Goal: Find specific page/section: Find specific page/section

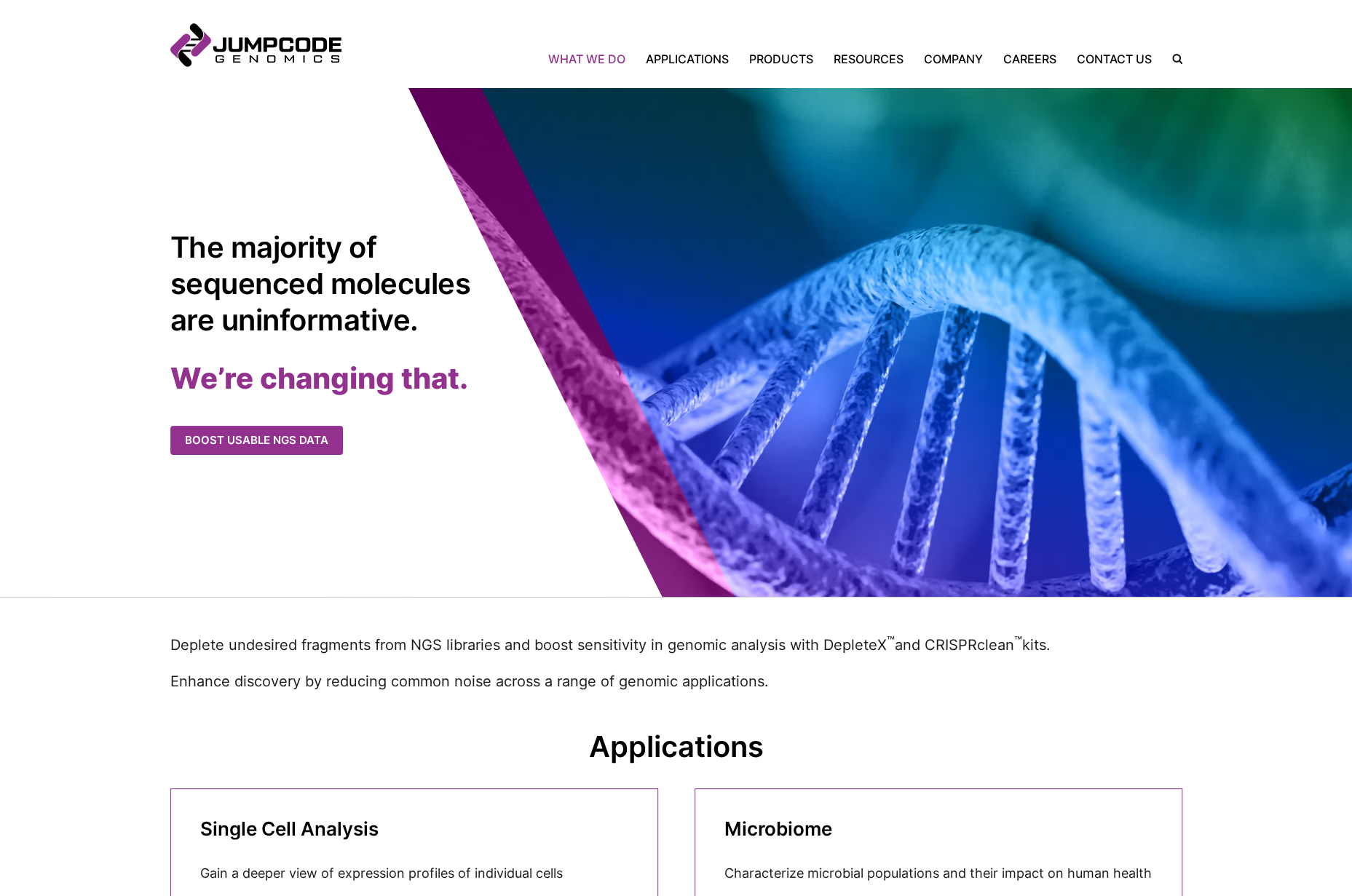
click at [594, 53] on link "What We Do" at bounding box center [592, 58] width 87 height 18
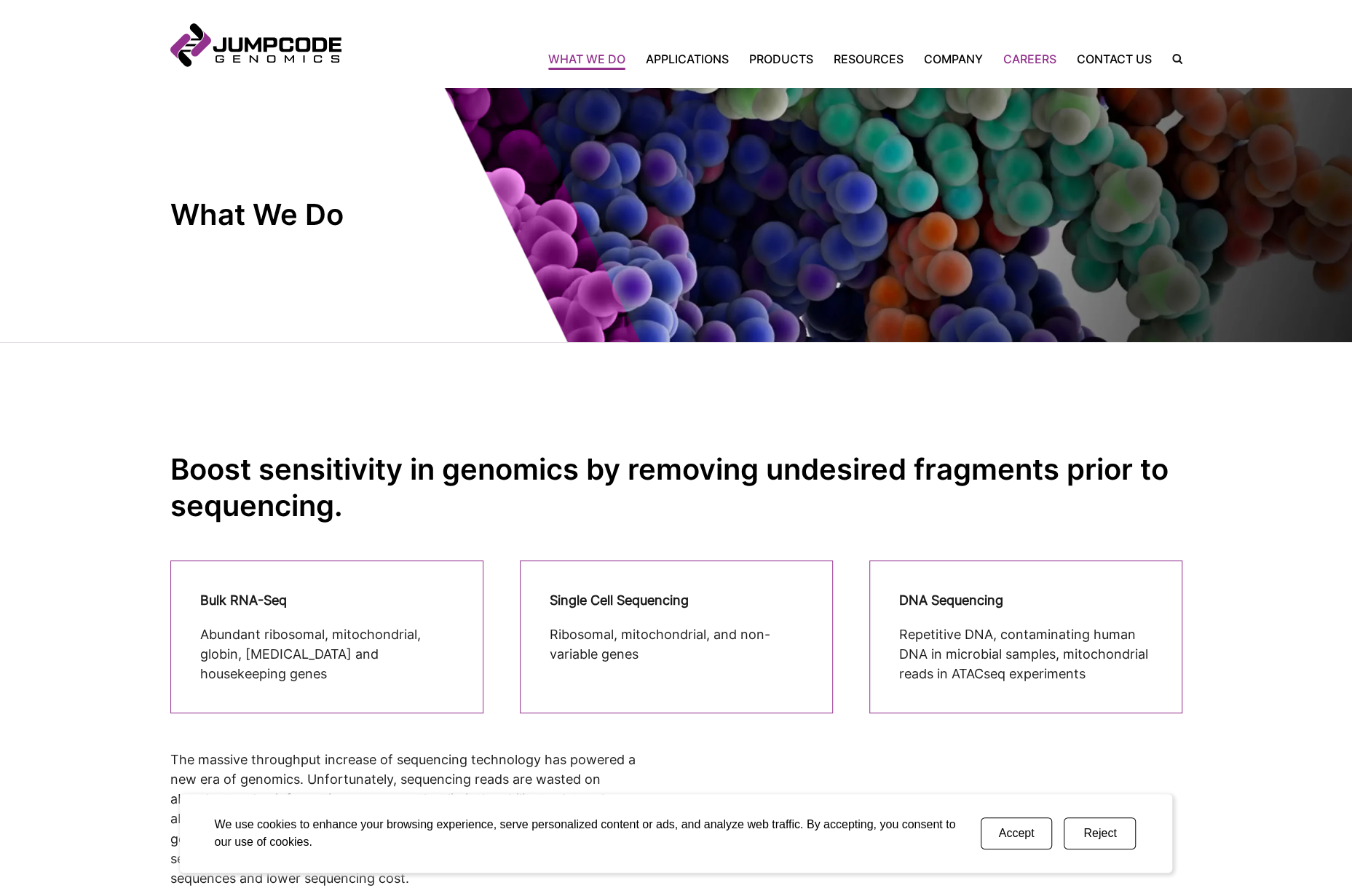
click at [1033, 57] on link "Careers" at bounding box center [1029, 58] width 73 height 18
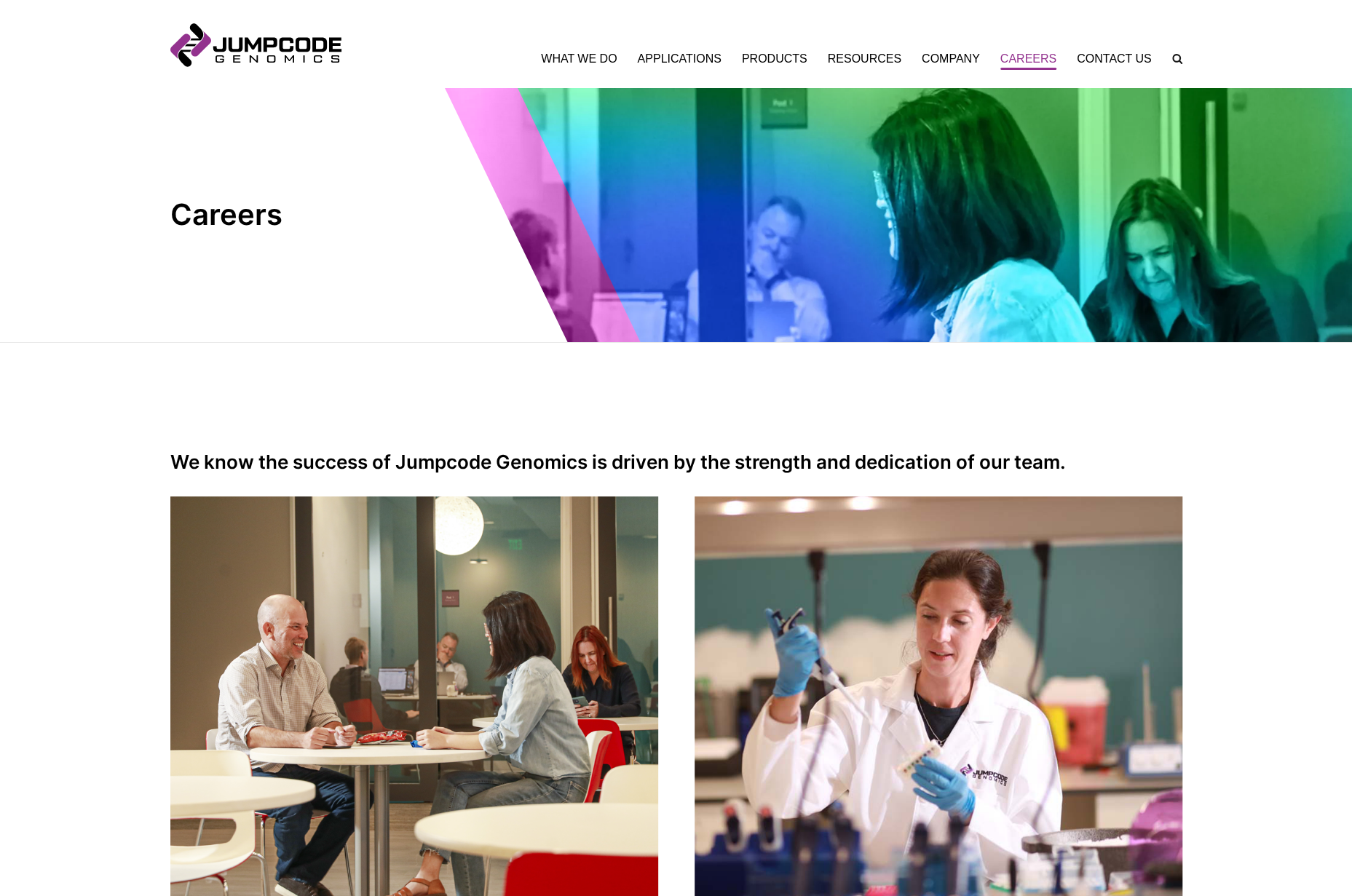
scroll to position [73, 0]
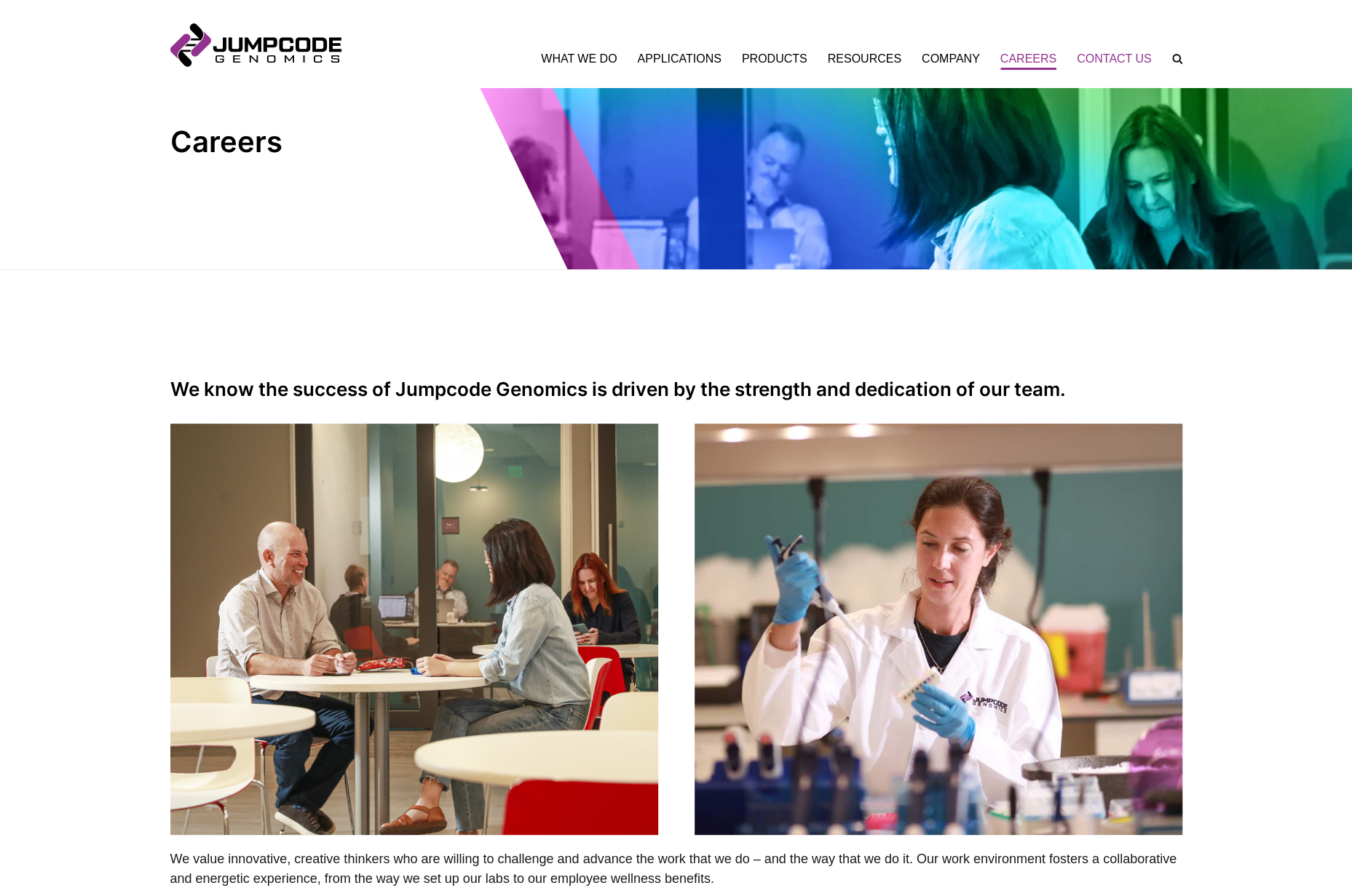
click at [1122, 57] on link "Contact Us" at bounding box center [1114, 58] width 95 height 18
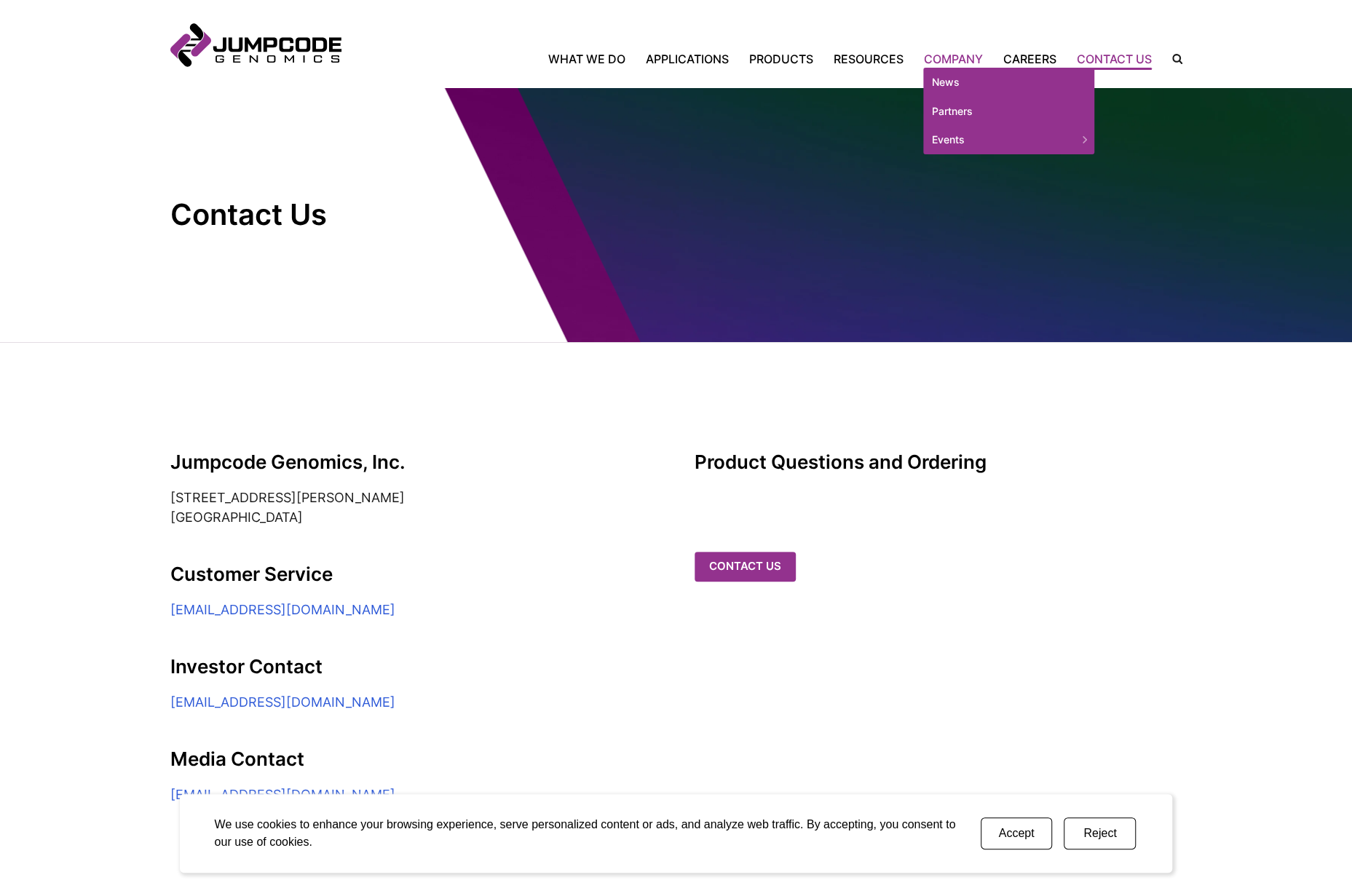
click at [958, 60] on link "Company" at bounding box center [954, 58] width 80 height 18
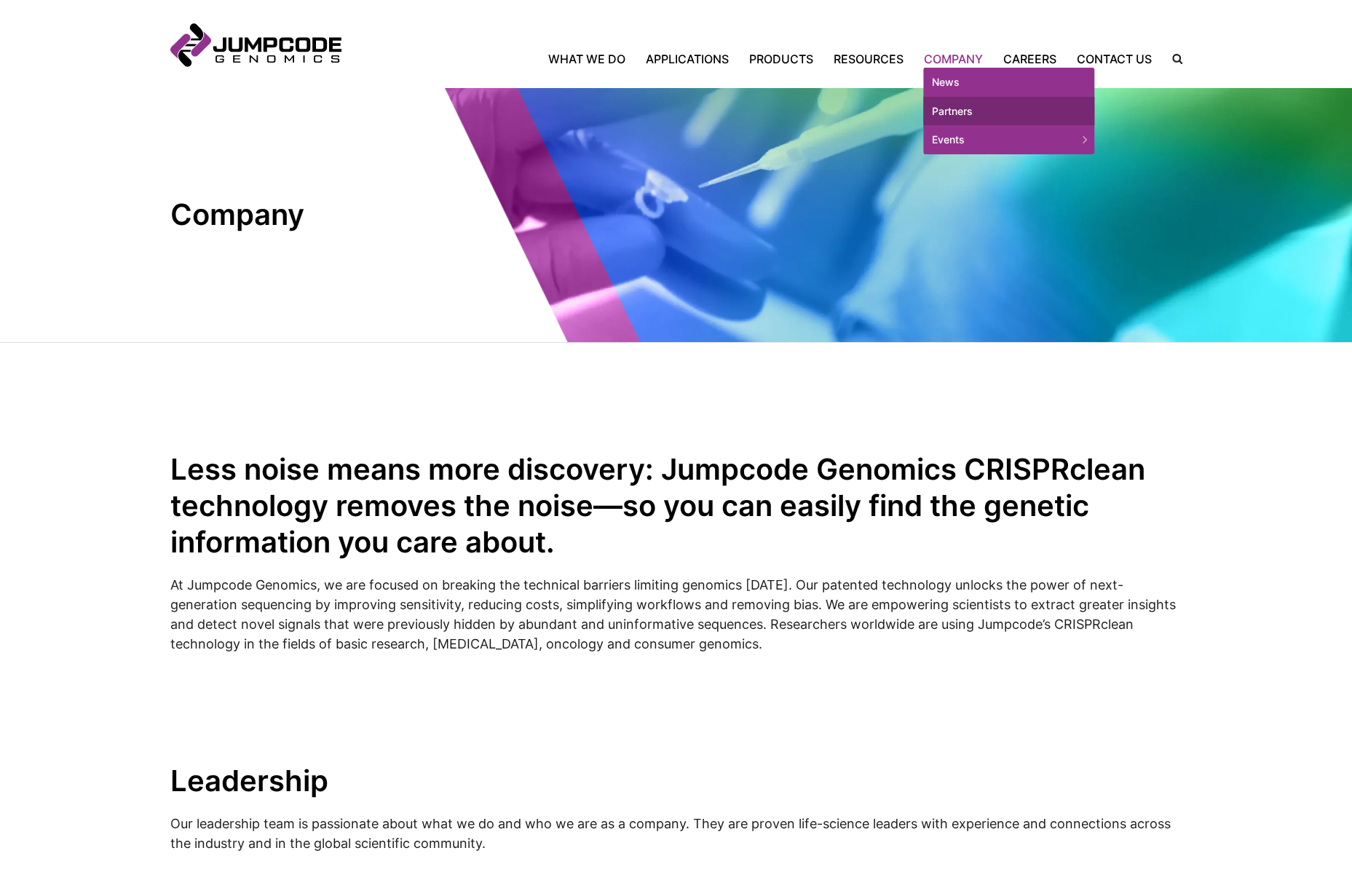
click at [968, 109] on link "Partners" at bounding box center [1008, 110] width 171 height 29
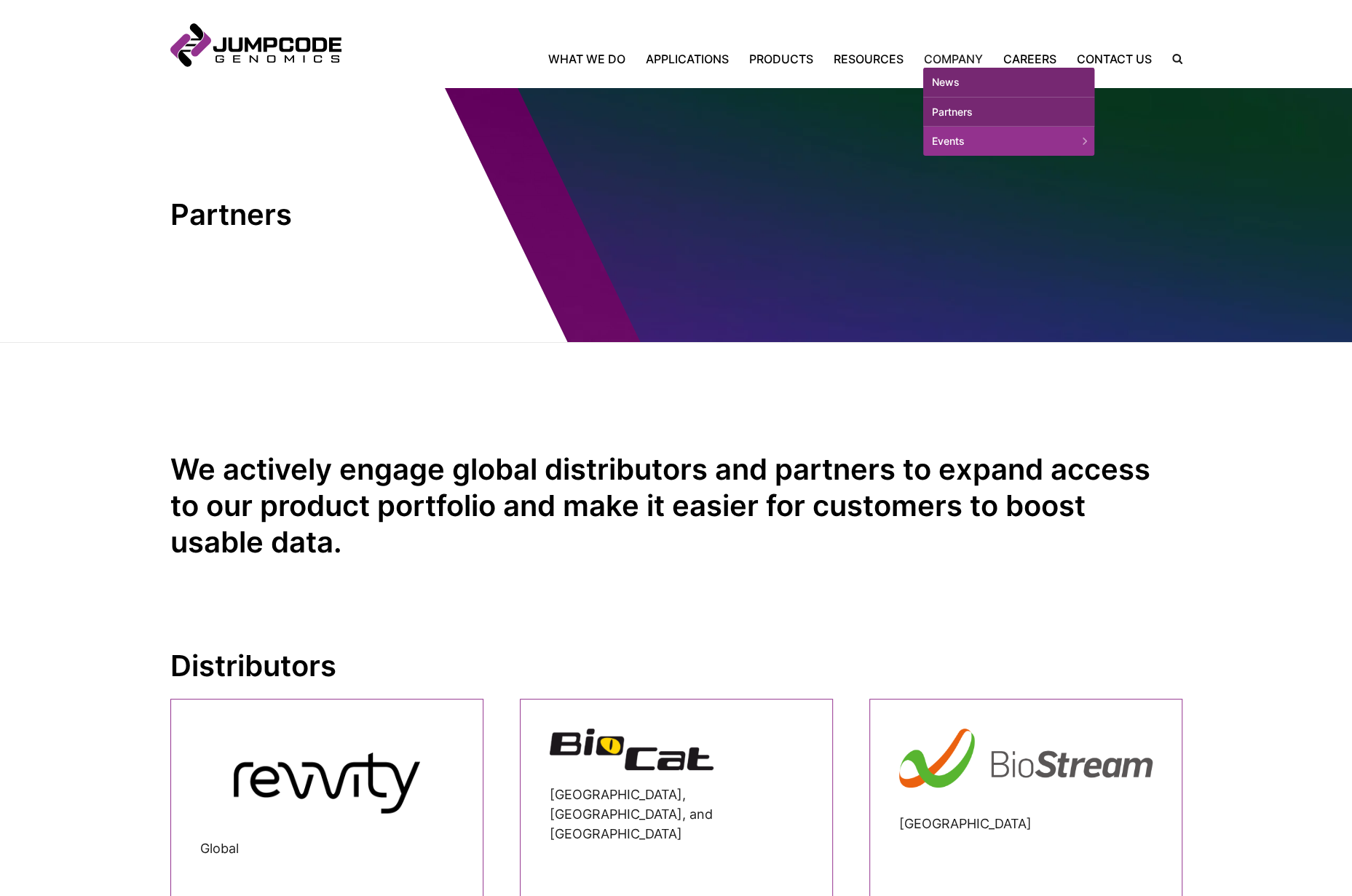
click at [958, 76] on link "News" at bounding box center [1008, 82] width 171 height 29
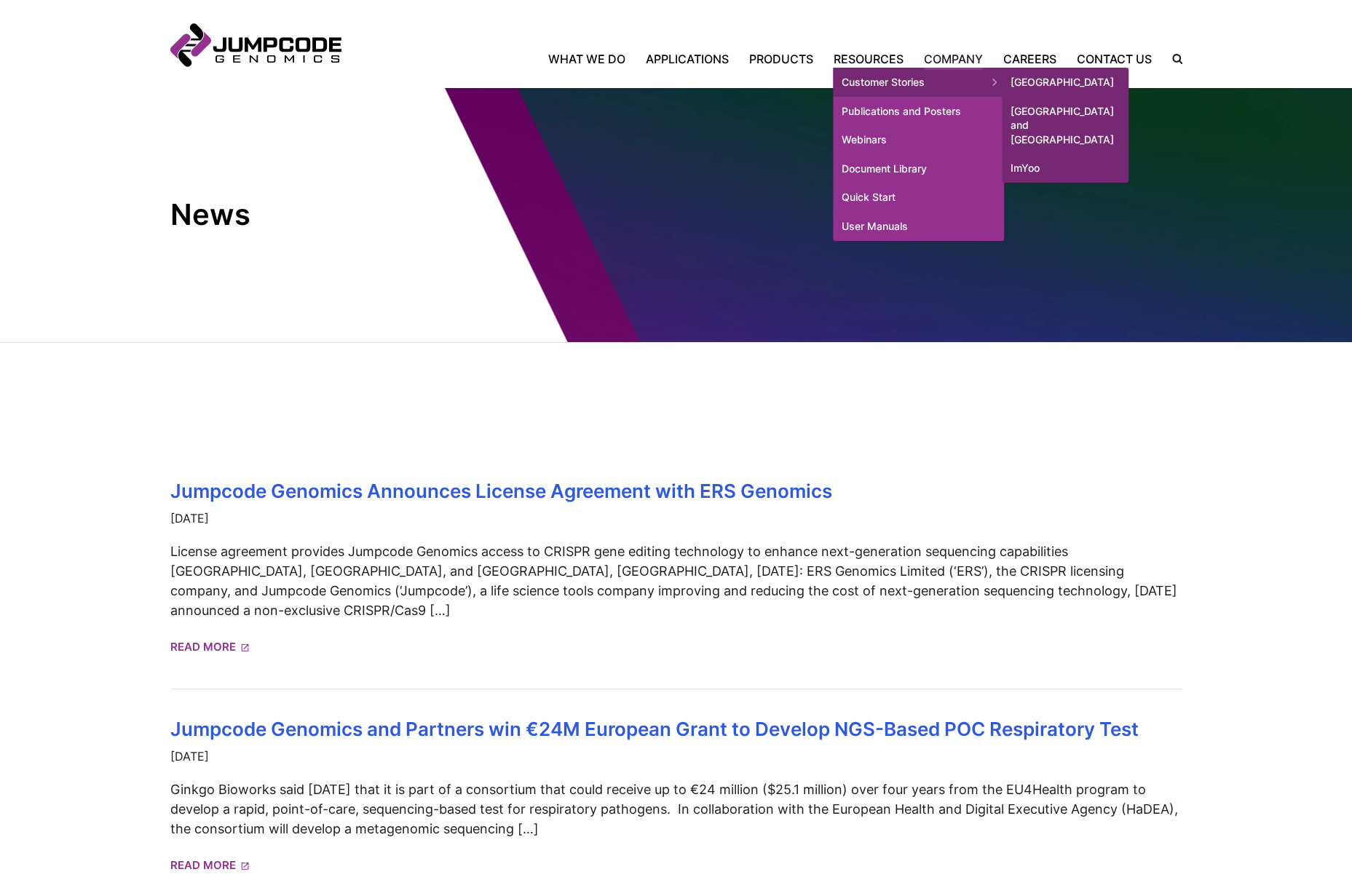
click at [881, 83] on link "Customer Stories" at bounding box center [918, 82] width 171 height 29
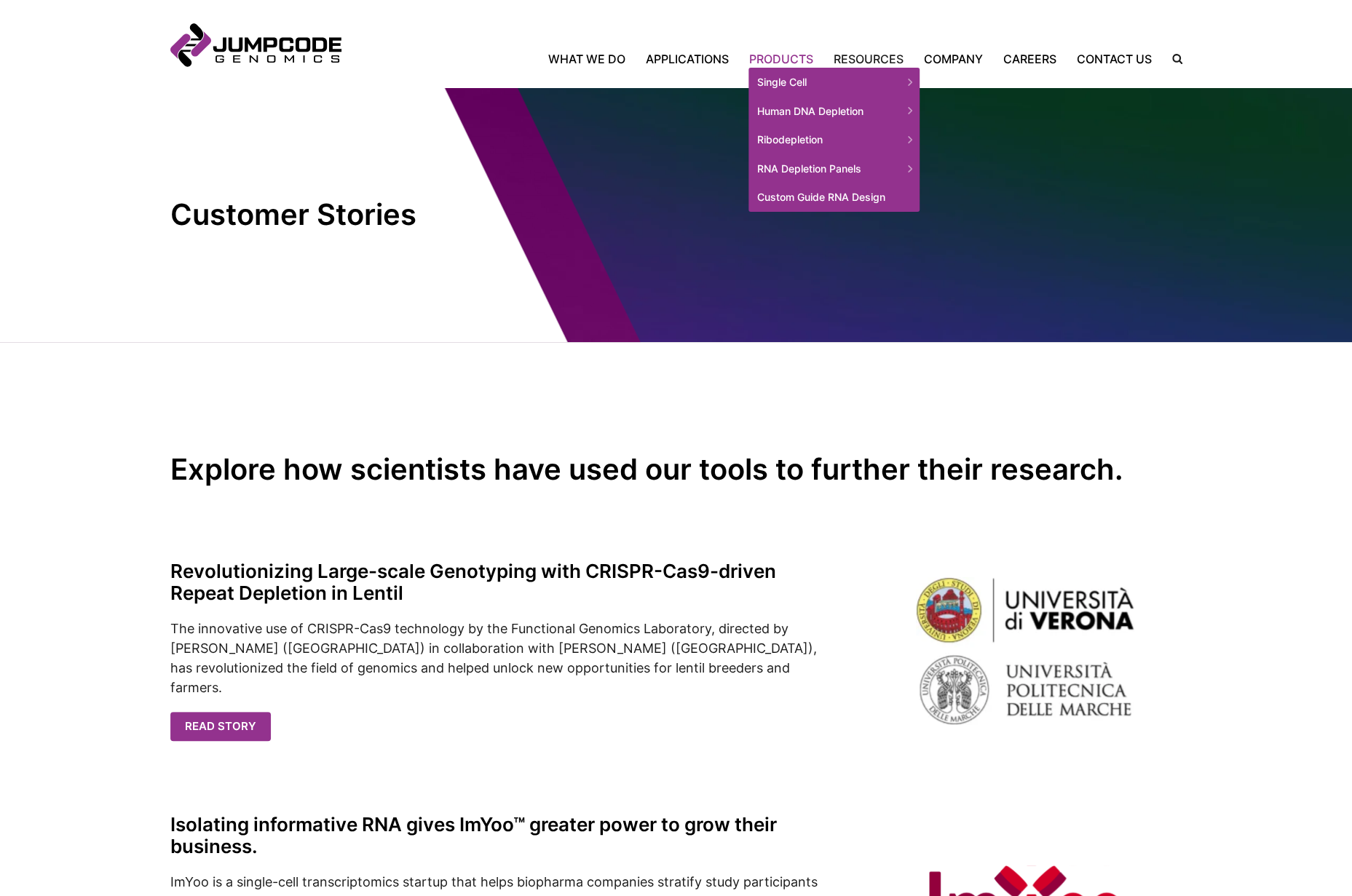
click at [794, 57] on link "Products" at bounding box center [780, 58] width 84 height 18
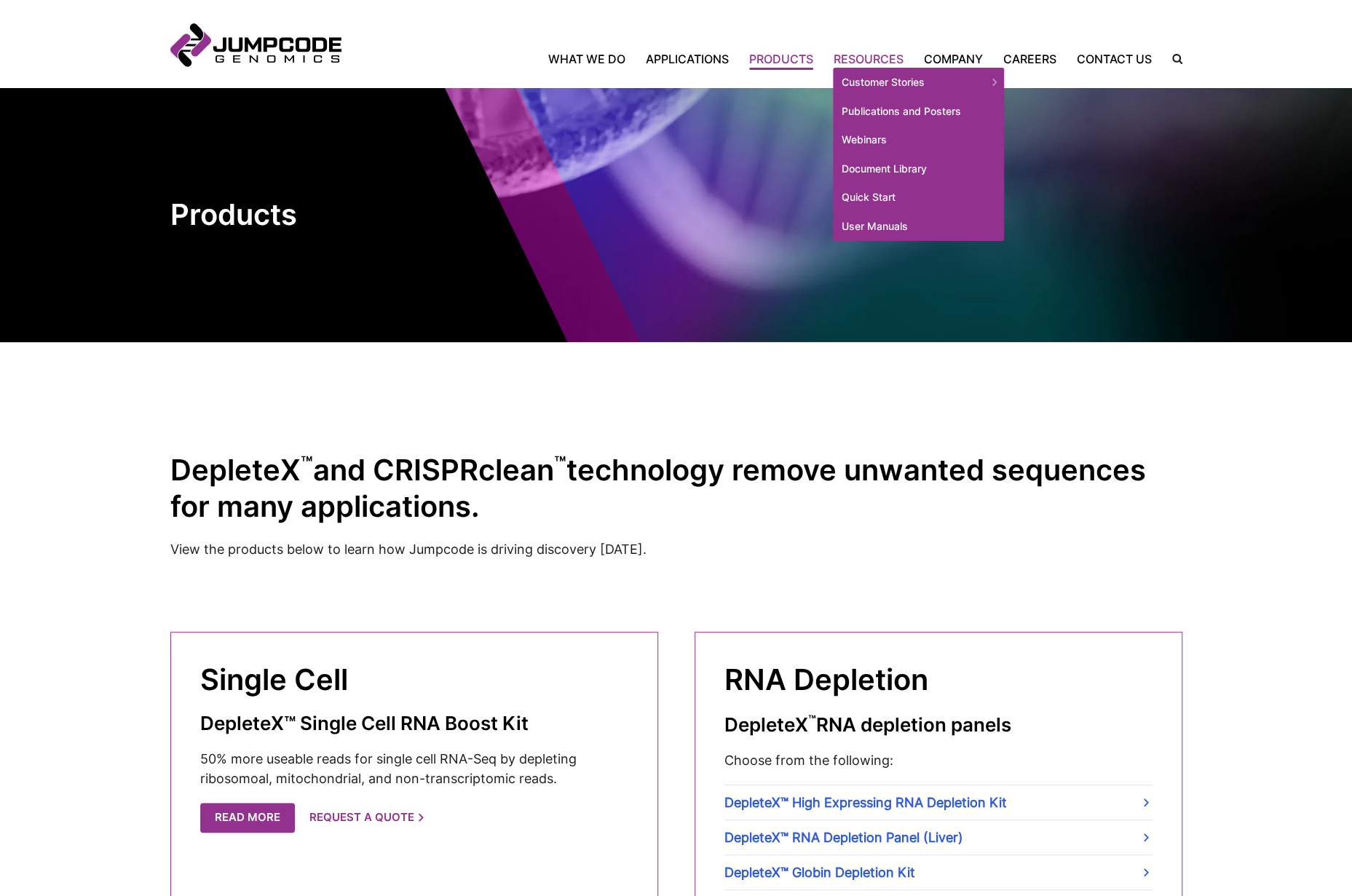
click at [874, 57] on link "Resources" at bounding box center [867, 58] width 90 height 18
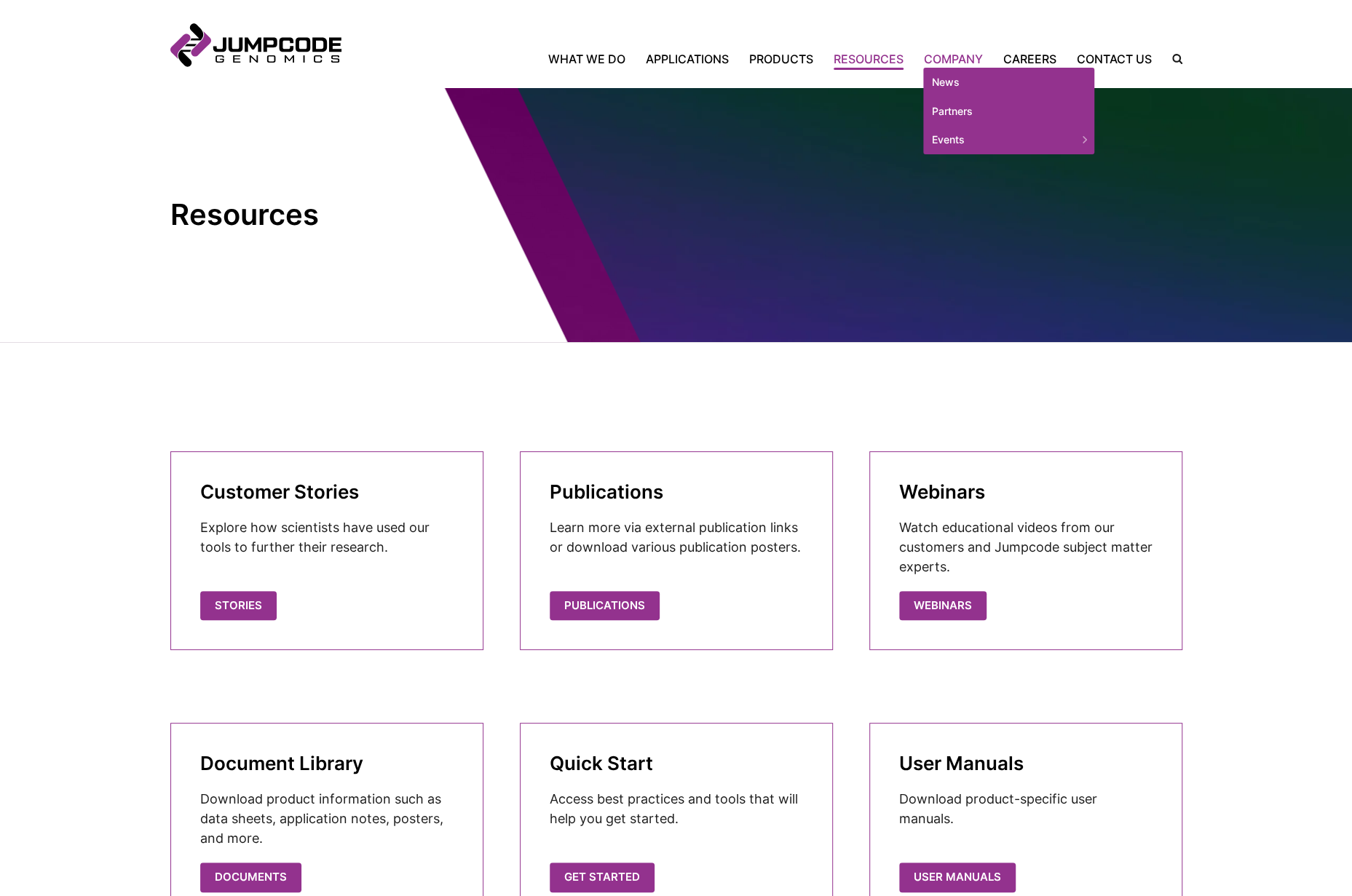
click at [949, 59] on link "Company" at bounding box center [954, 58] width 80 height 18
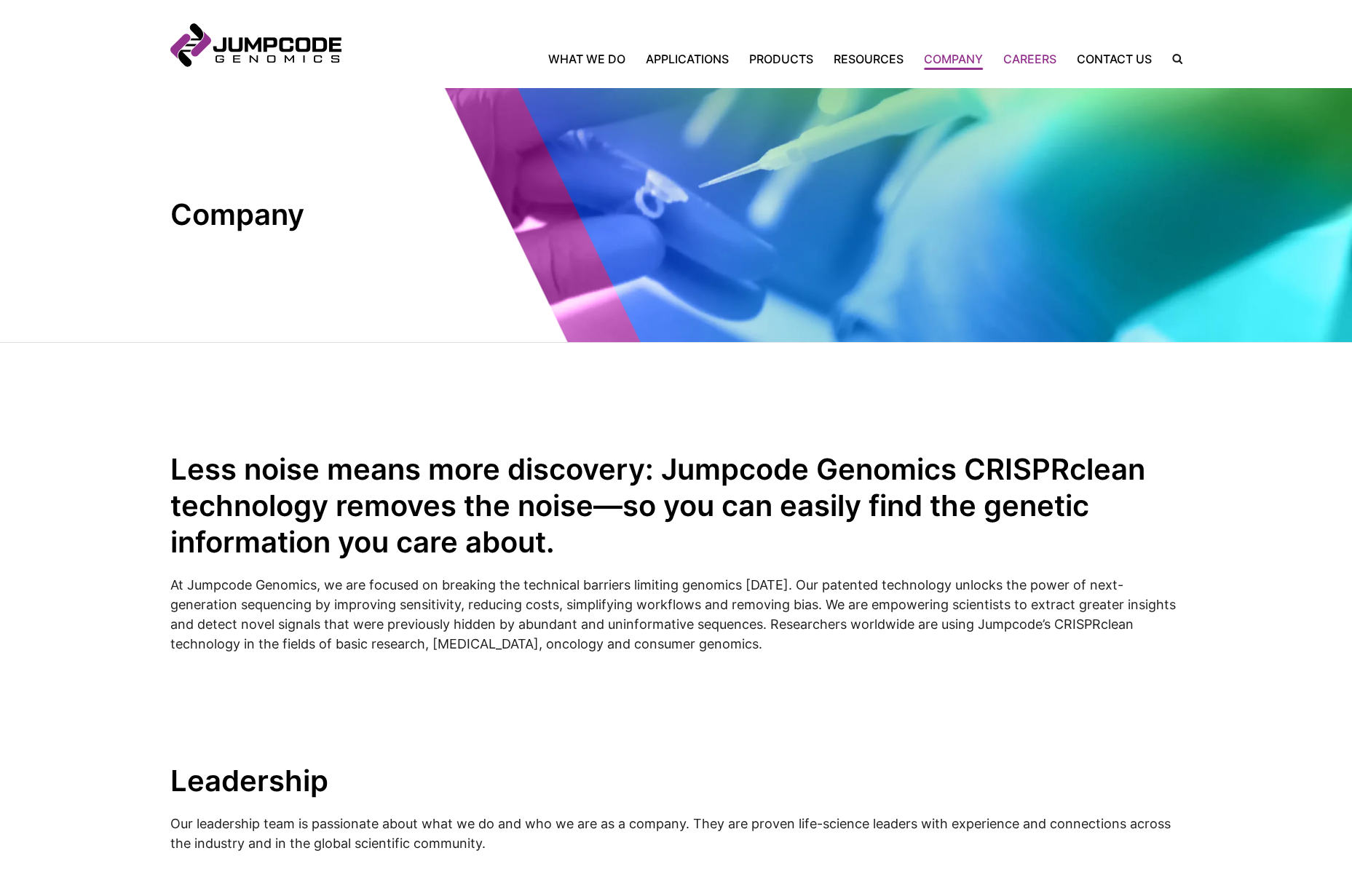
click at [1037, 59] on link "Careers" at bounding box center [1029, 58] width 73 height 18
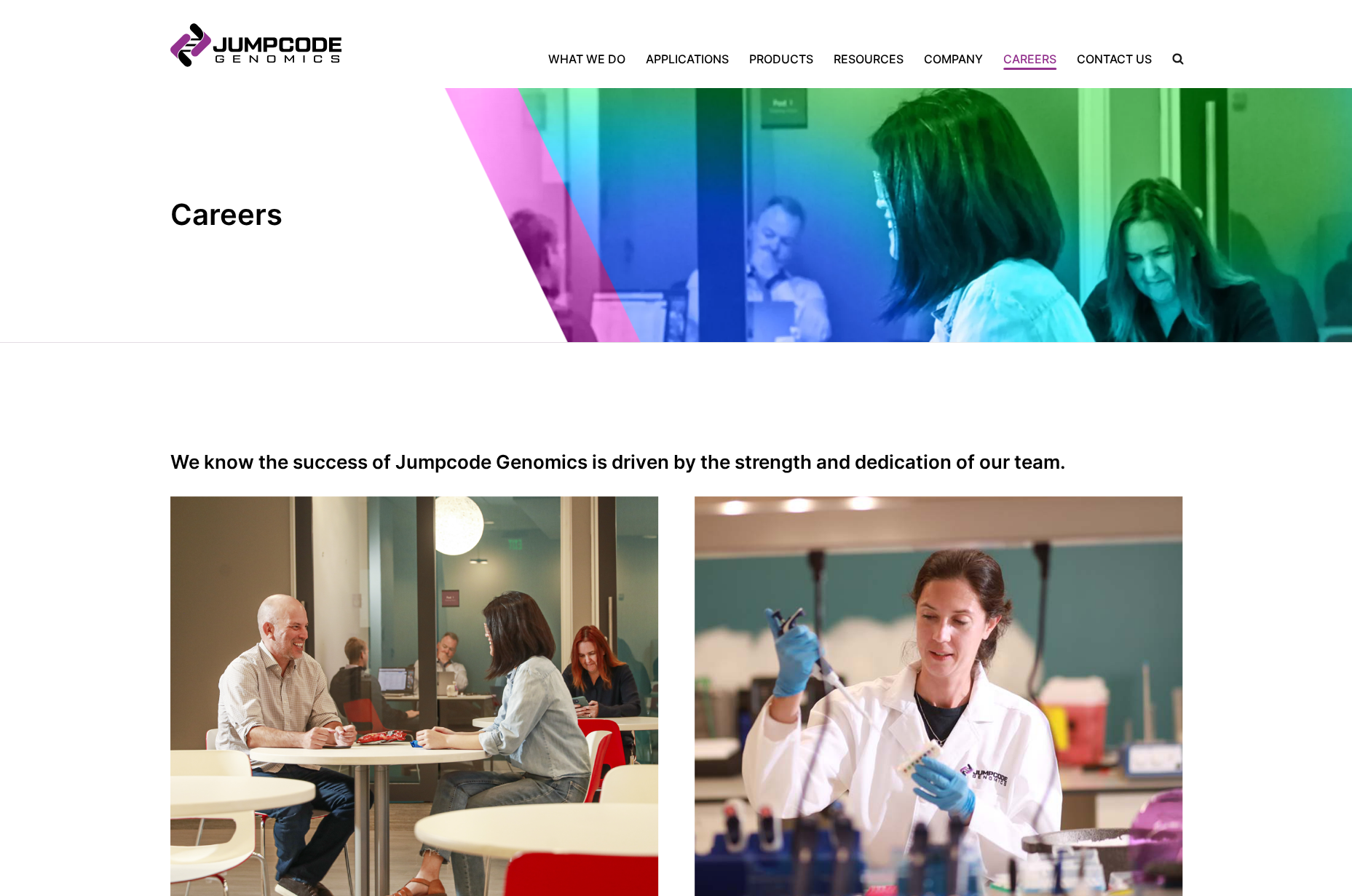
click at [1182, 57] on label "Search Icon" at bounding box center [1171, 58] width 22 height 11
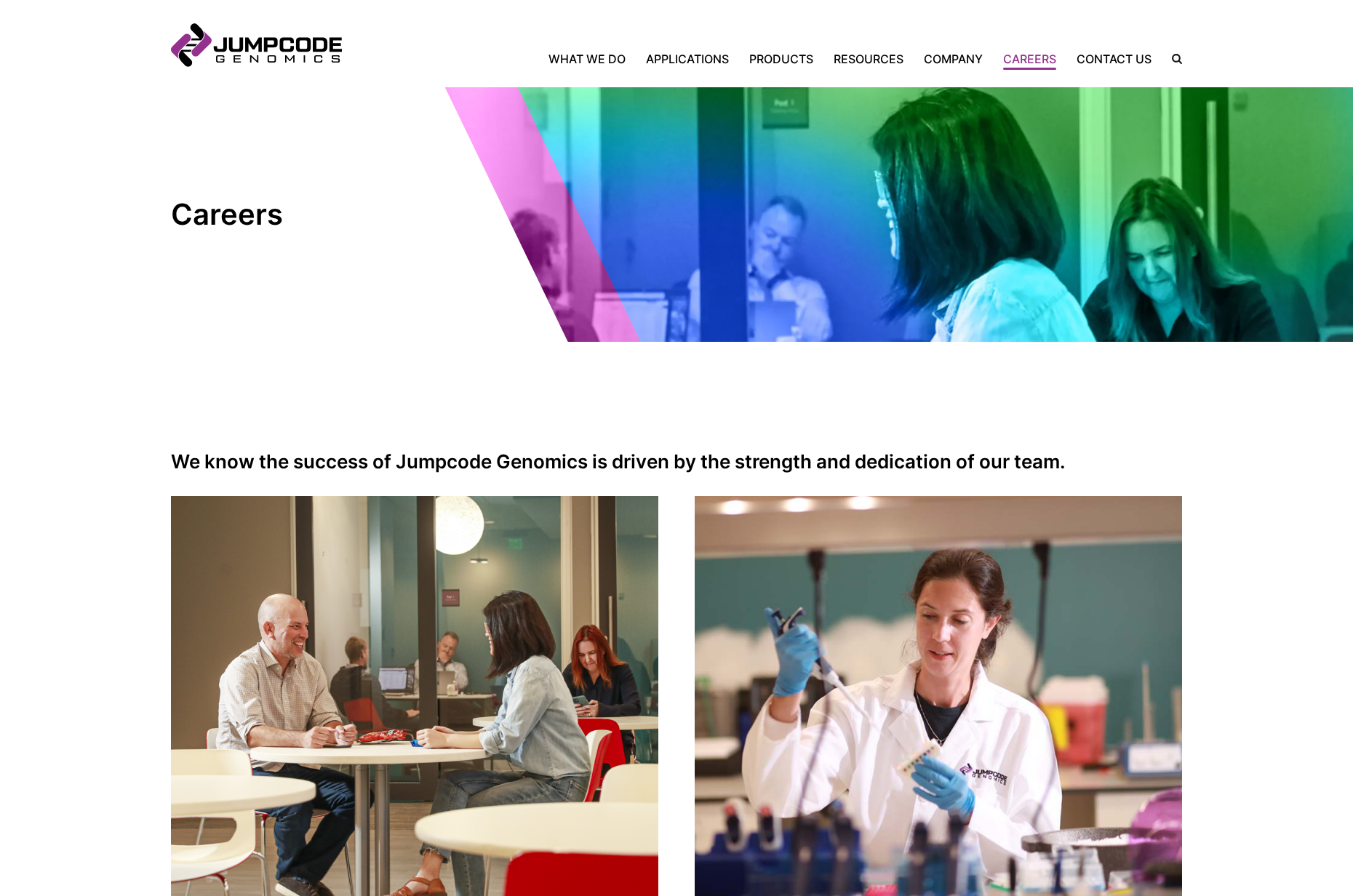
type input "*"
type input "*****"
click button "Click to submit your search." at bounding box center [0, 0] width 0 height 0
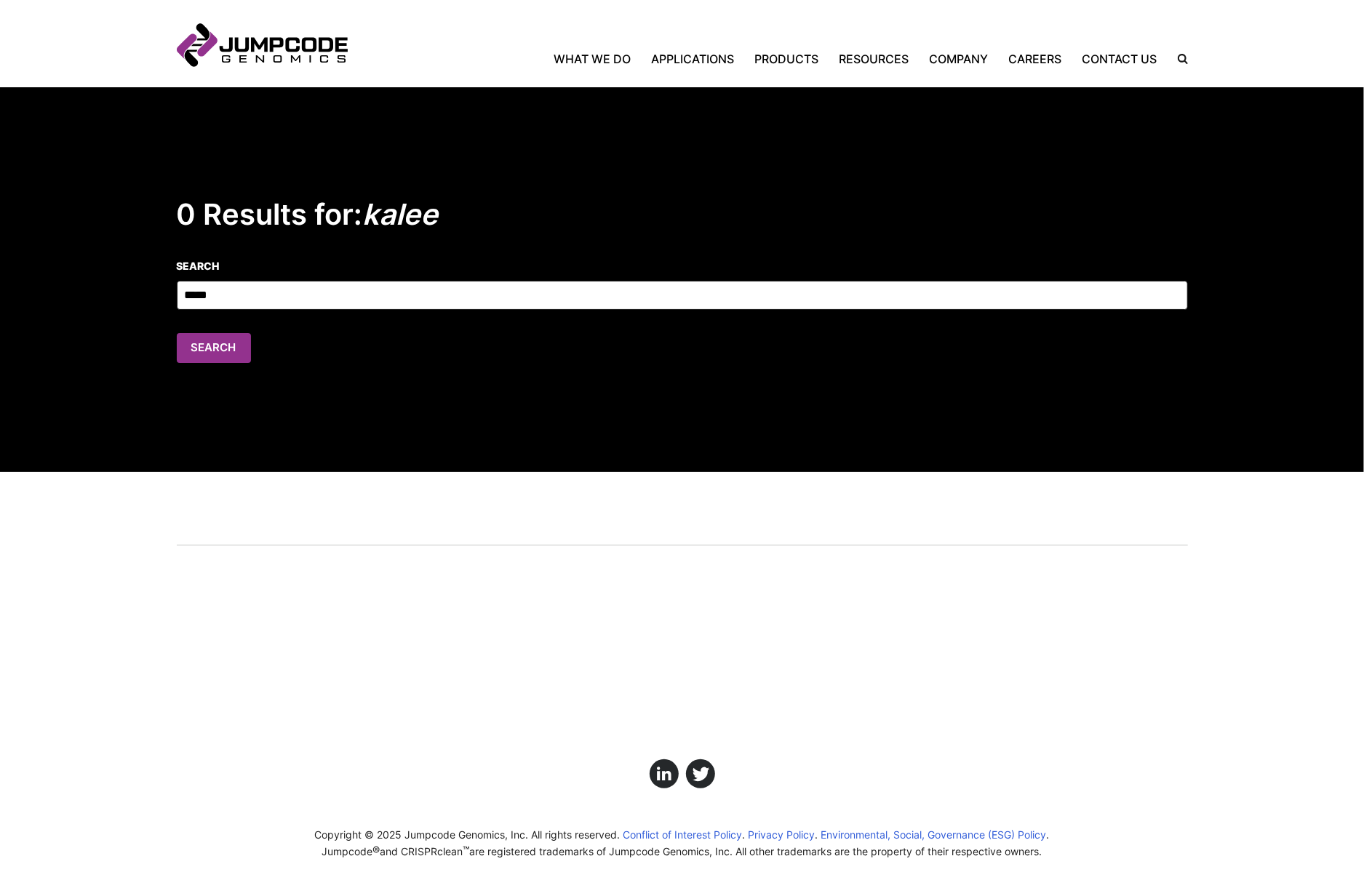
drag, startPoint x: 232, startPoint y: 297, endPoint x: 145, endPoint y: 293, distance: 87.1
click at [145, 293] on section "0 Results for: kalee Add terms to search ***** Search Search" at bounding box center [682, 280] width 1364 height 385
type input "*****"
click at [177, 333] on button "Search" at bounding box center [214, 348] width 74 height 30
